Goal: Task Accomplishment & Management: Use online tool/utility

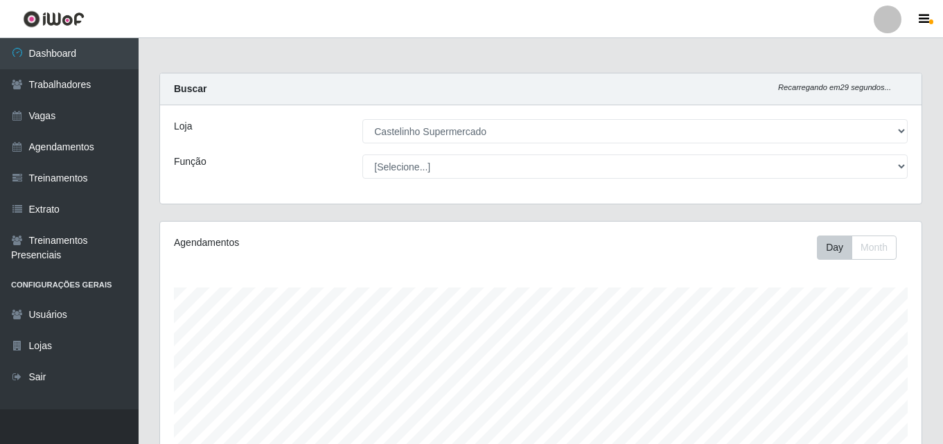
select select "377"
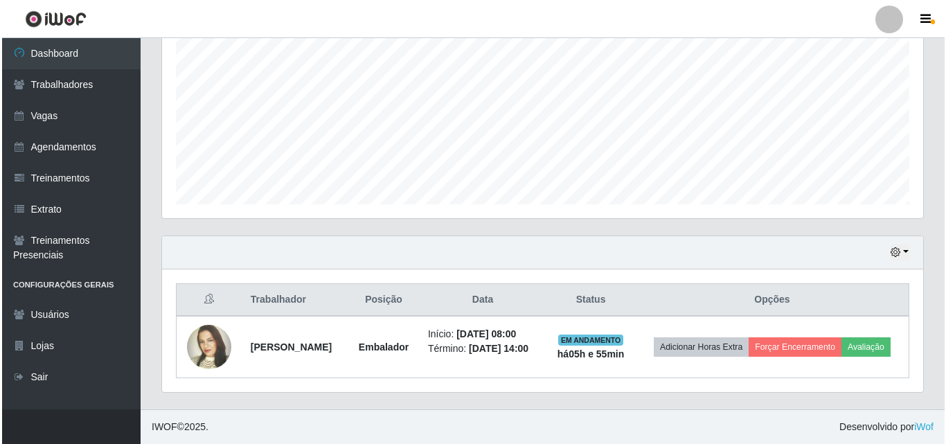
scroll to position [287, 761]
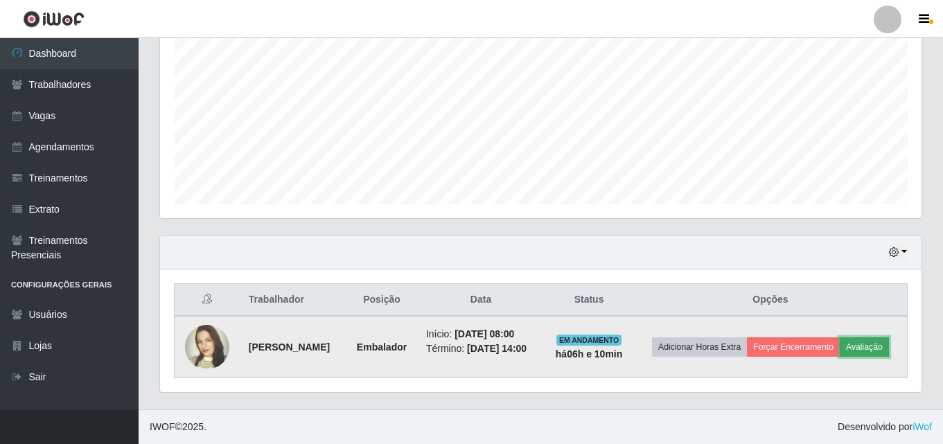
click at [839, 351] on button "Avaliação" at bounding box center [863, 346] width 49 height 19
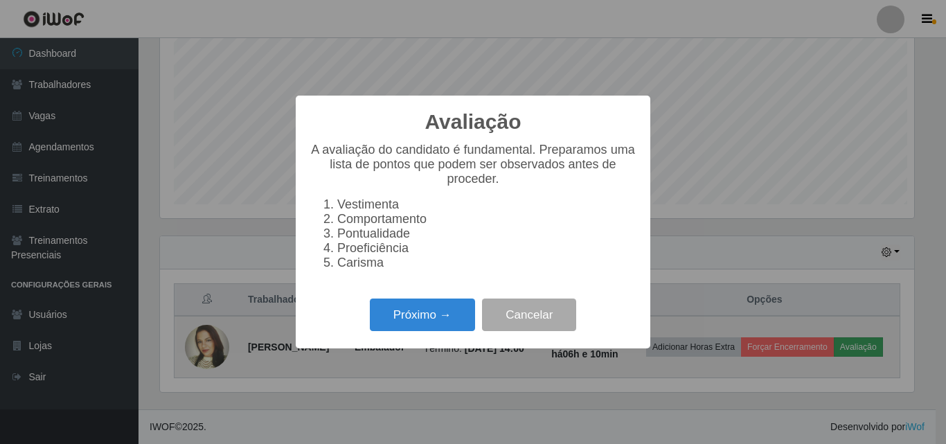
scroll to position [287, 754]
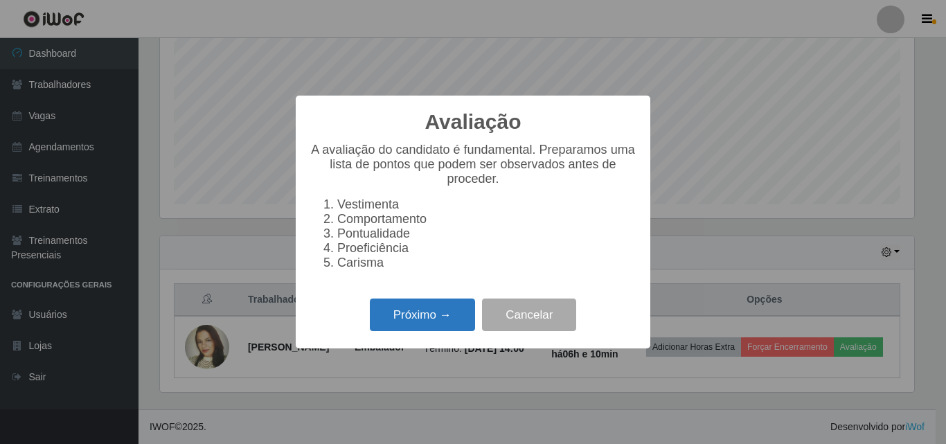
click at [414, 310] on button "Próximo →" at bounding box center [422, 315] width 105 height 33
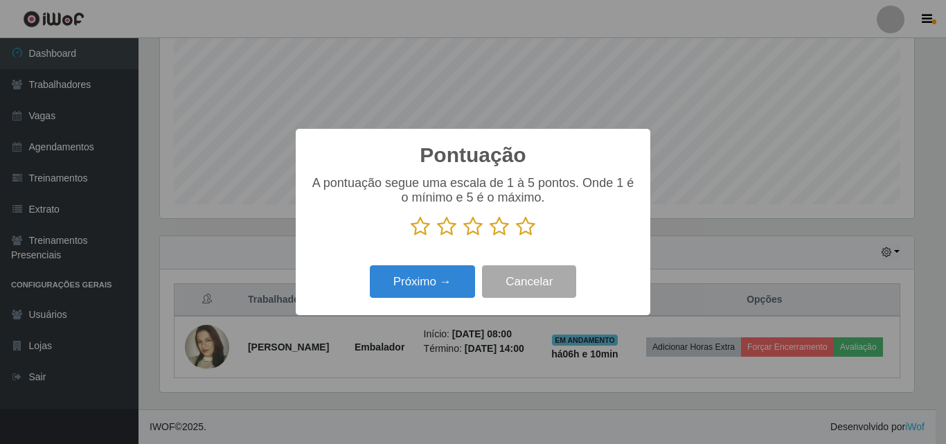
click at [524, 229] on icon at bounding box center [525, 226] width 19 height 21
click at [516, 237] on input "radio" at bounding box center [516, 237] width 0 height 0
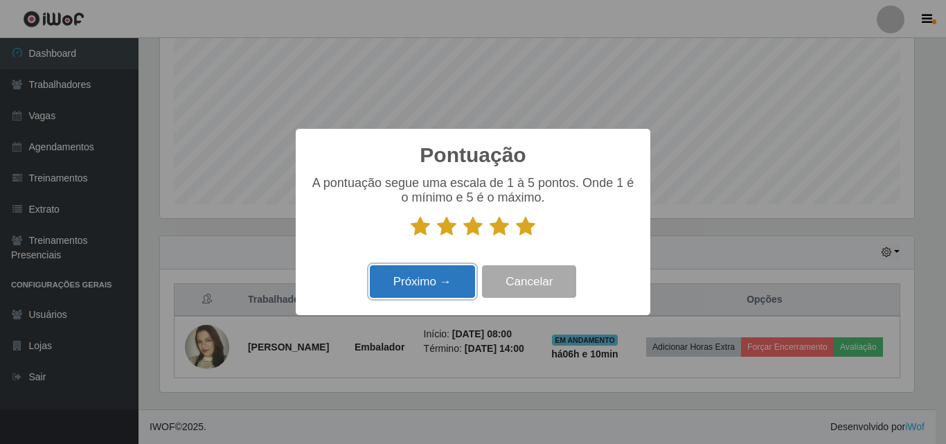
click at [438, 285] on button "Próximo →" at bounding box center [422, 281] width 105 height 33
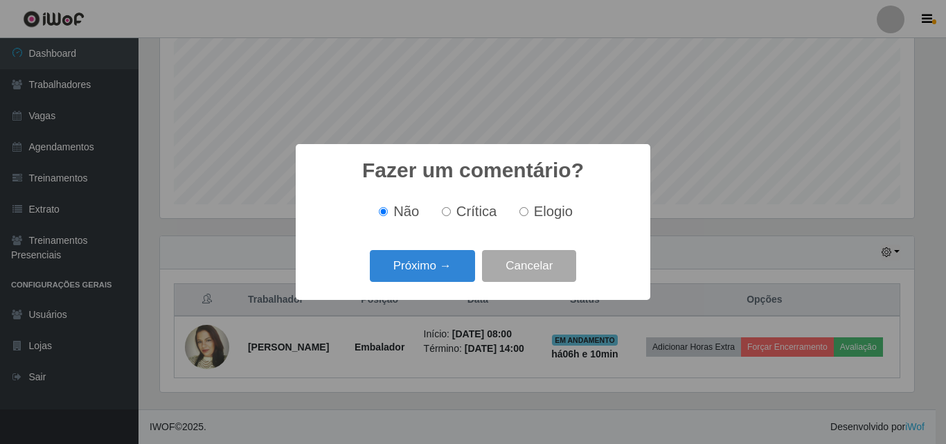
click at [549, 214] on span "Elogio" at bounding box center [553, 211] width 39 height 15
click at [528, 214] on input "Elogio" at bounding box center [523, 211] width 9 height 9
radio input "true"
click at [413, 265] on button "Próximo →" at bounding box center [422, 266] width 105 height 33
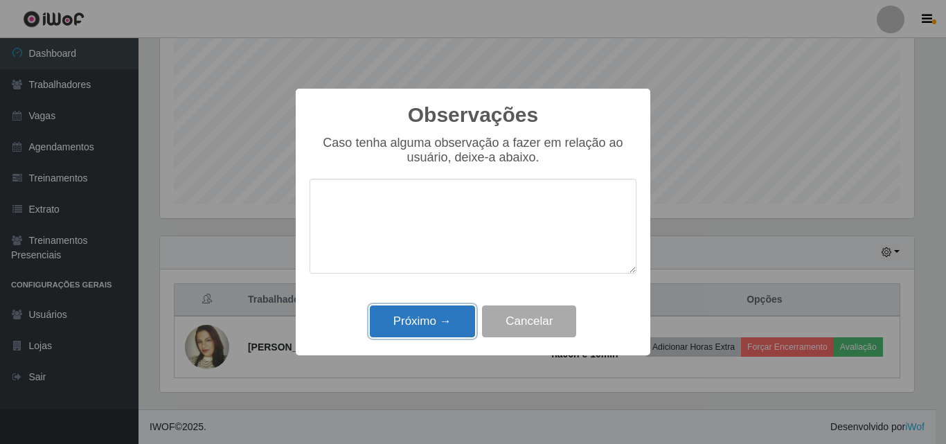
click at [402, 323] on button "Próximo →" at bounding box center [422, 321] width 105 height 33
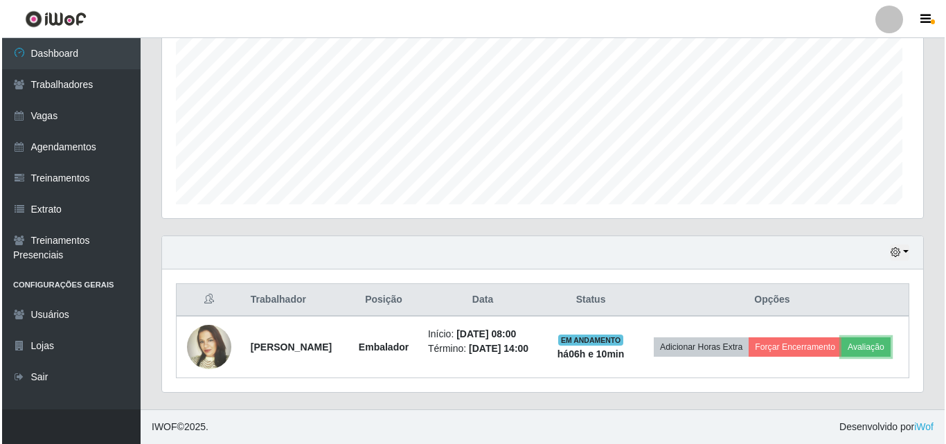
scroll to position [287, 761]
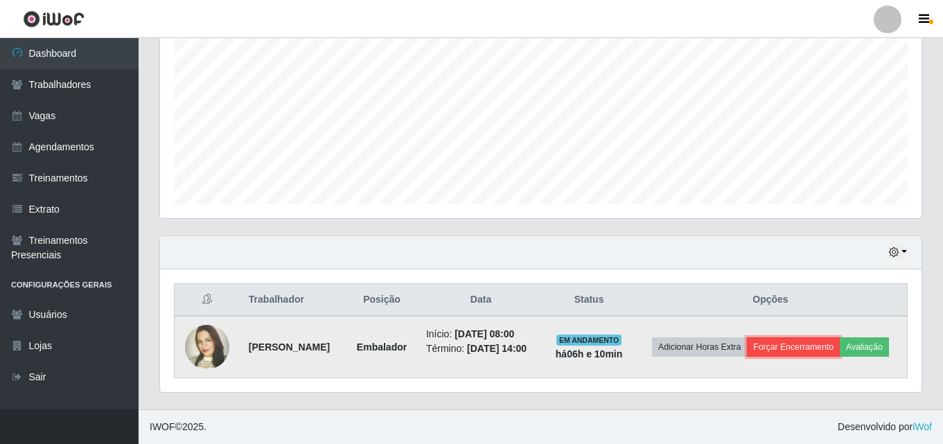
click at [839, 341] on button "Forçar Encerramento" at bounding box center [793, 346] width 93 height 19
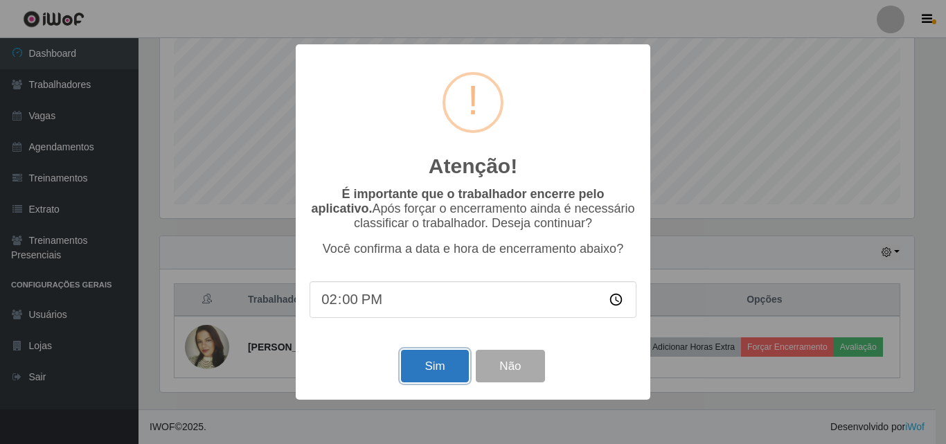
click at [424, 372] on button "Sim" at bounding box center [434, 366] width 67 height 33
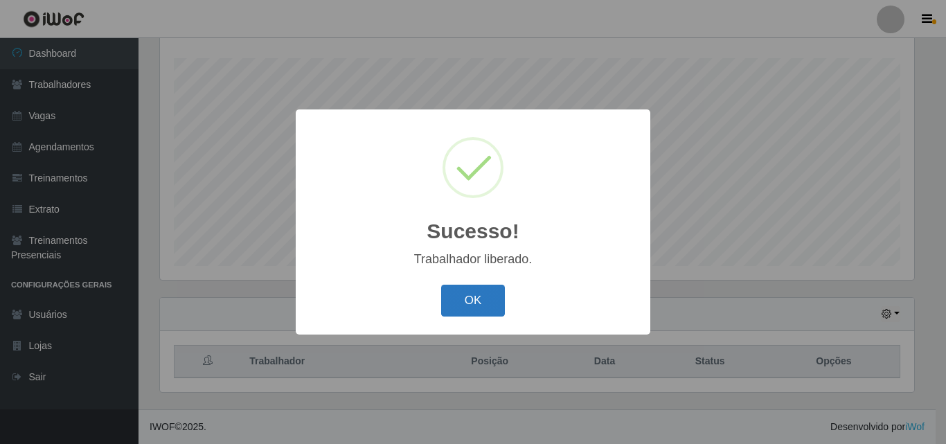
click at [482, 309] on button "OK" at bounding box center [473, 301] width 64 height 33
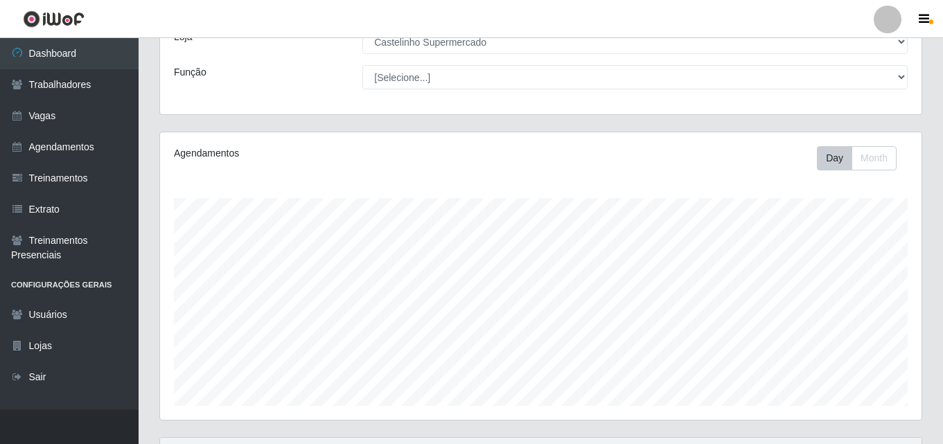
scroll to position [229, 0]
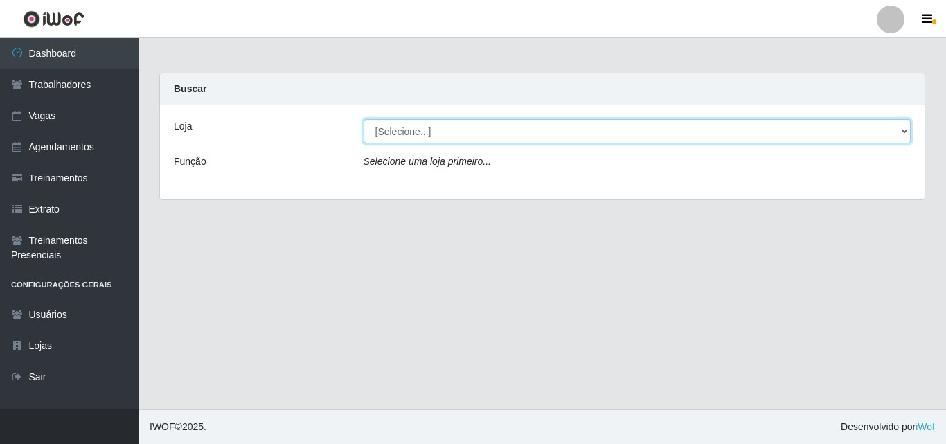
click at [498, 133] on select "[Selecione...] Castelinho Supermercado" at bounding box center [638, 131] width 548 height 24
select select "377"
click at [364, 119] on select "[Selecione...] Castelinho Supermercado" at bounding box center [638, 131] width 548 height 24
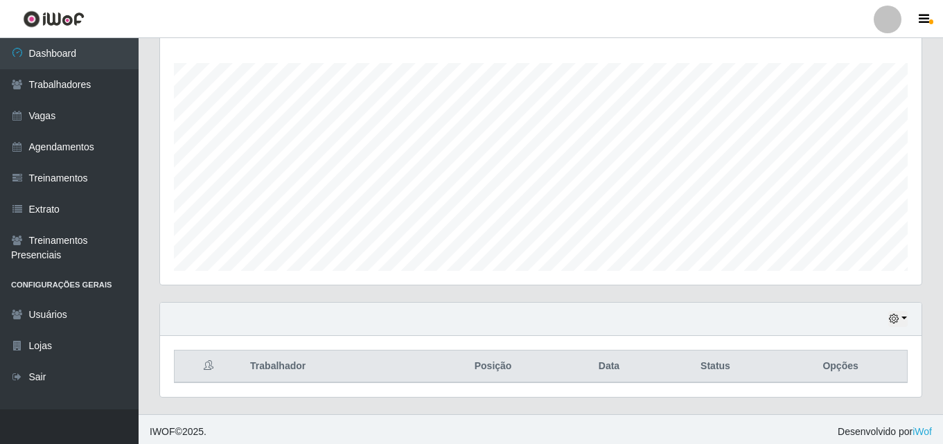
scroll to position [229, 0]
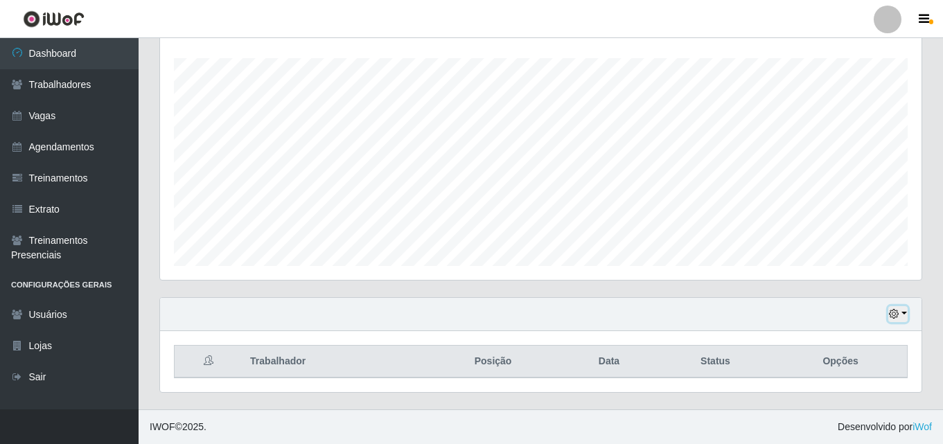
click at [903, 310] on button "button" at bounding box center [897, 314] width 19 height 16
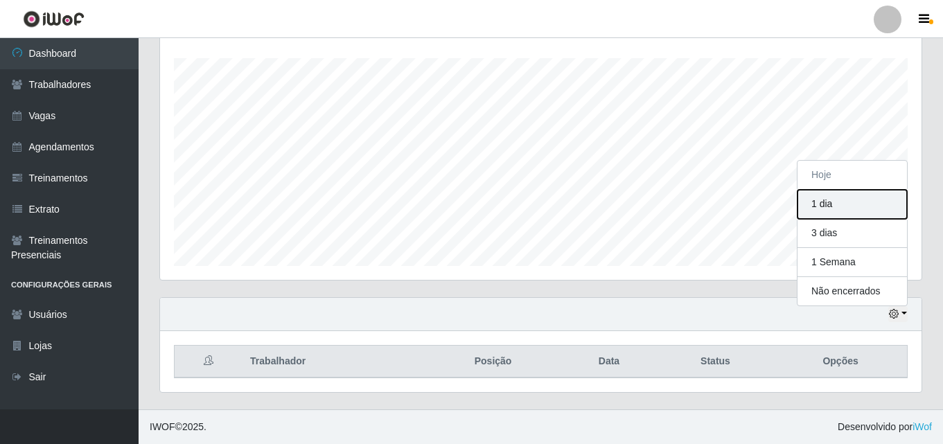
click at [834, 199] on button "1 dia" at bounding box center [851, 204] width 109 height 29
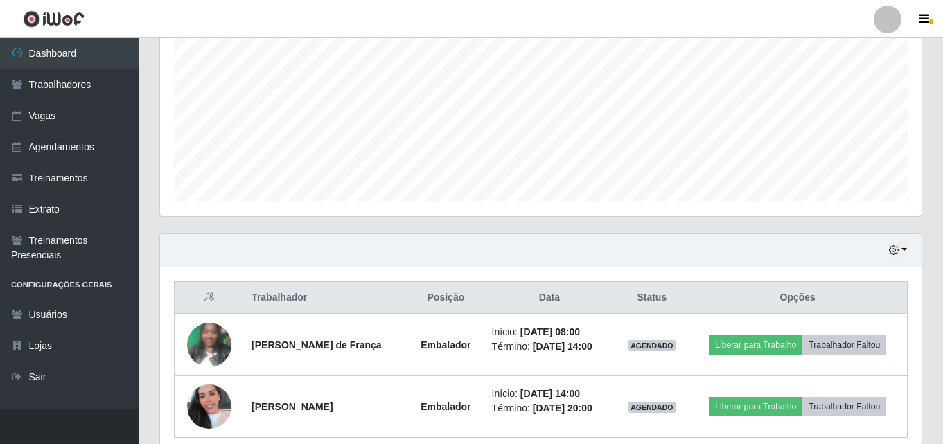
scroll to position [353, 0]
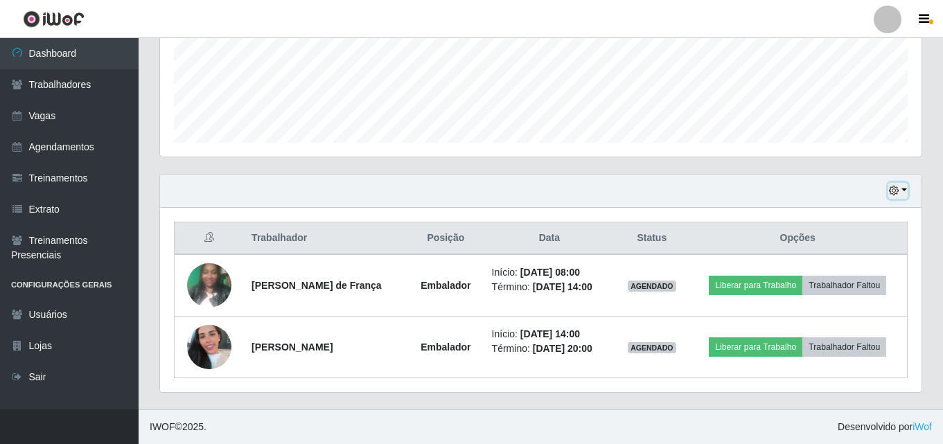
click at [896, 190] on icon "button" at bounding box center [894, 191] width 10 height 10
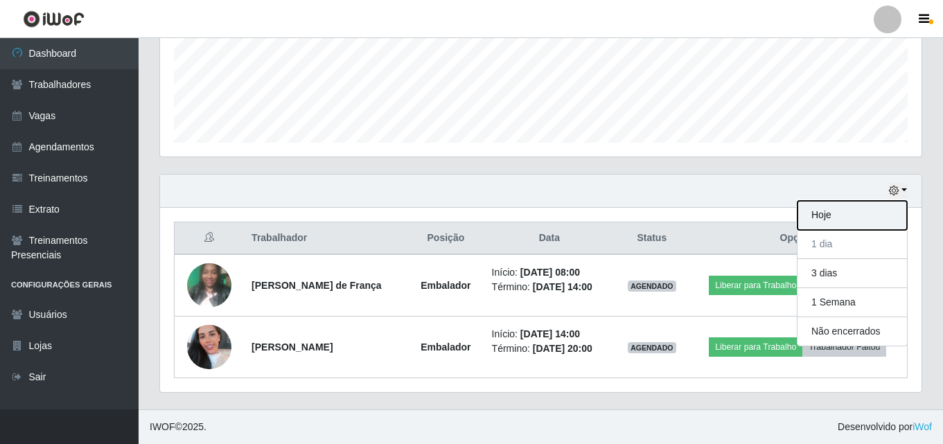
click at [819, 213] on button "Hoje" at bounding box center [851, 215] width 109 height 29
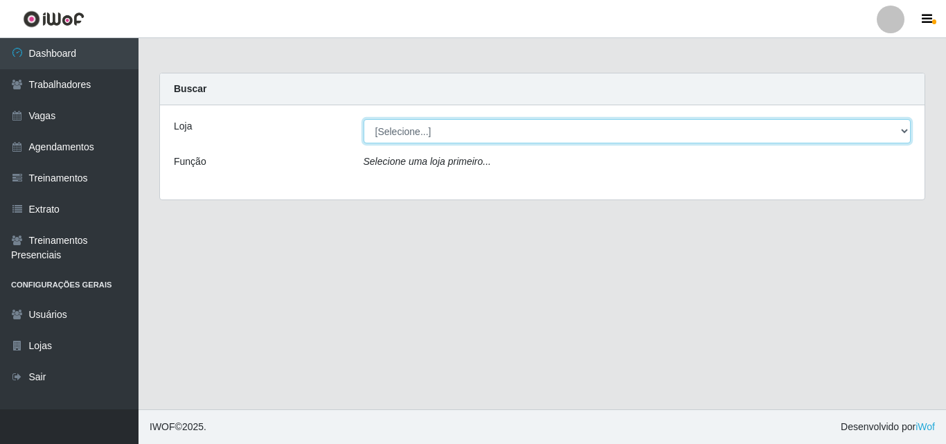
click at [518, 133] on select "[Selecione...] Castelinho Supermercado" at bounding box center [638, 131] width 548 height 24
select select "377"
click at [364, 119] on select "[Selecione...] Castelinho Supermercado" at bounding box center [638, 131] width 548 height 24
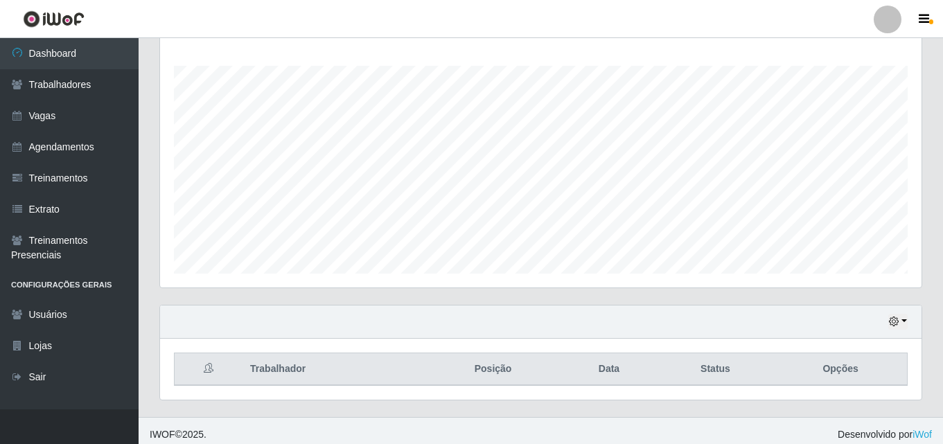
scroll to position [229, 0]
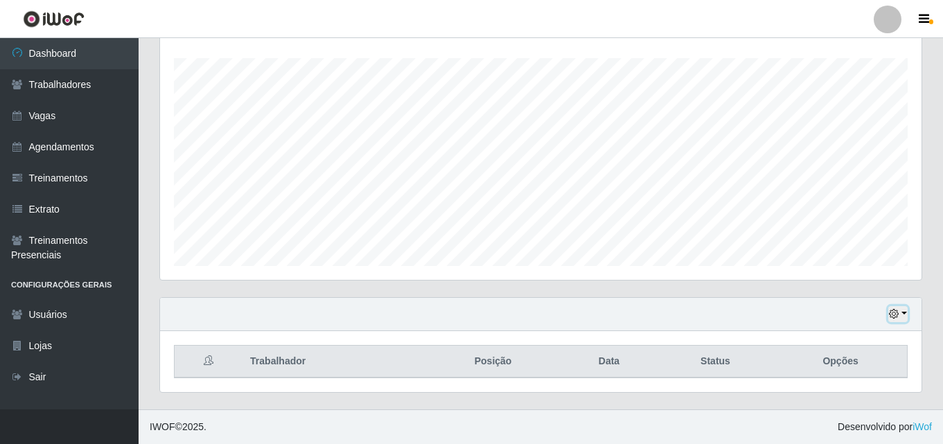
click at [899, 306] on button "button" at bounding box center [897, 314] width 19 height 16
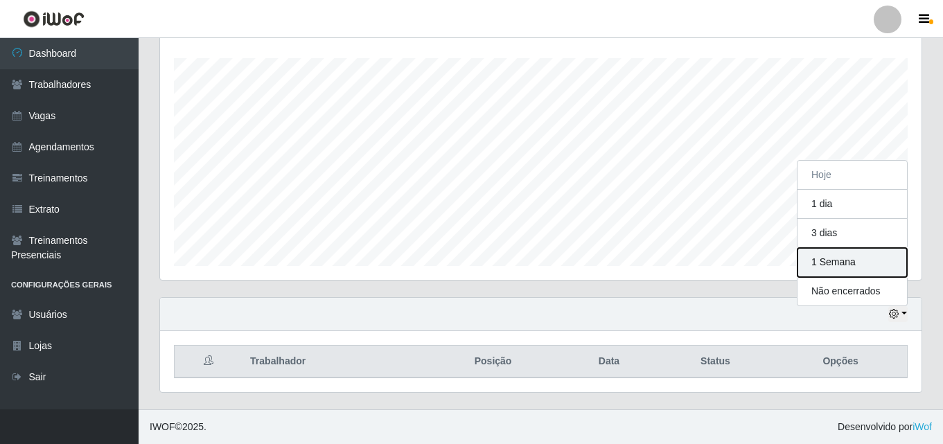
click at [838, 263] on button "1 Semana" at bounding box center [851, 262] width 109 height 29
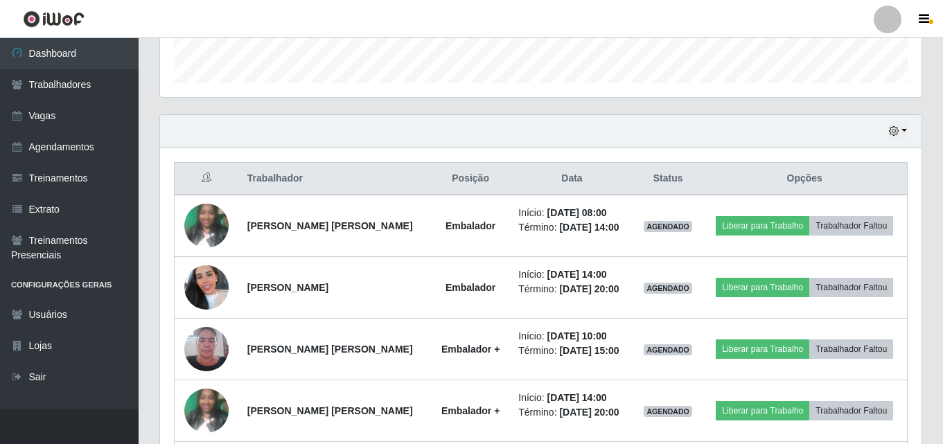
scroll to position [391, 0]
